Goal: Task Accomplishment & Management: Manage account settings

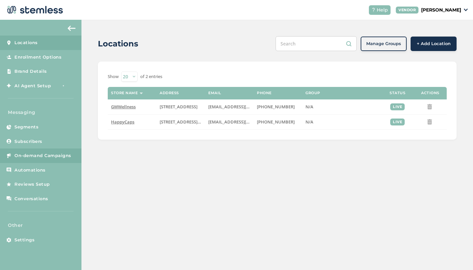
click at [51, 158] on link "On-demand Campaigns" at bounding box center [41, 155] width 82 height 14
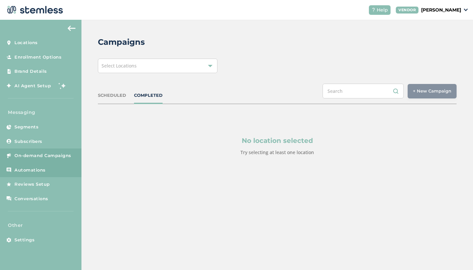
click at [26, 171] on span "Automations" at bounding box center [29, 170] width 31 height 7
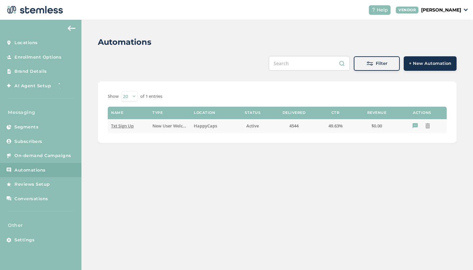
click at [123, 128] on span "Txt Sign Up" at bounding box center [122, 126] width 23 height 6
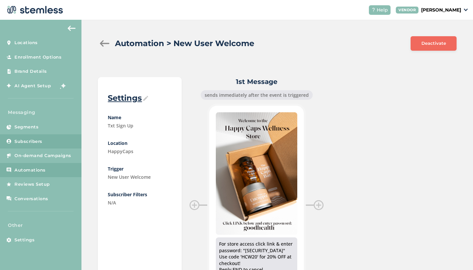
click at [36, 139] on span "Subscribers" at bounding box center [28, 141] width 28 height 7
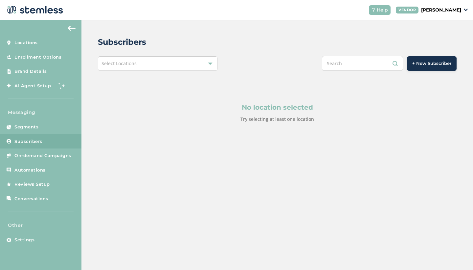
click at [152, 66] on div "Select Locations" at bounding box center [158, 63] width 120 height 14
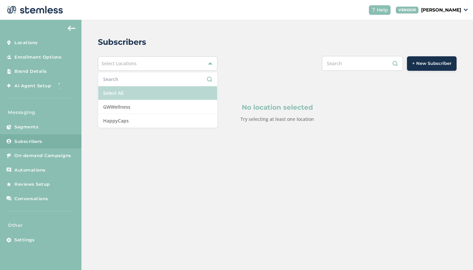
click at [143, 93] on li "Select All" at bounding box center [157, 93] width 119 height 14
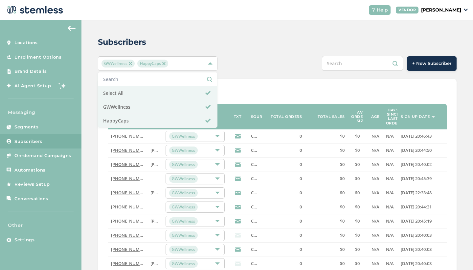
click at [264, 60] on div "+ New Subscriber" at bounding box center [352, 63] width 209 height 15
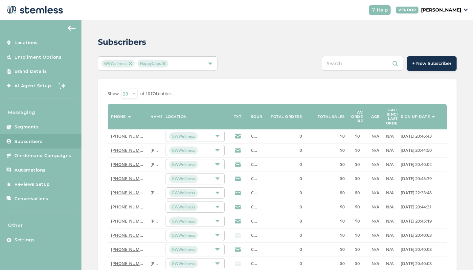
click at [68, 28] on img at bounding box center [72, 28] width 8 height 5
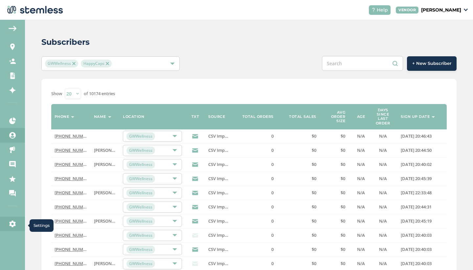
click at [13, 225] on icon at bounding box center [12, 223] width 7 height 7
